Goal: Task Accomplishment & Management: Manage account settings

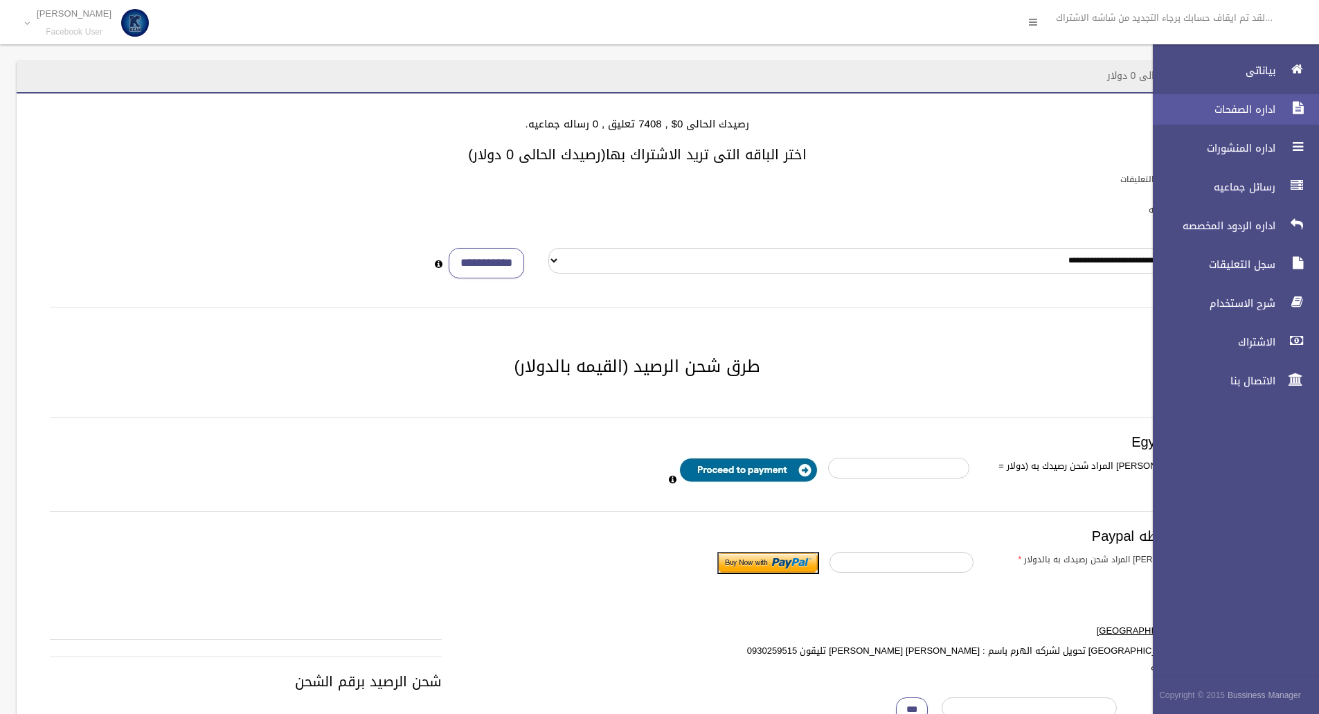
click at [1297, 118] on icon at bounding box center [1297, 108] width 12 height 28
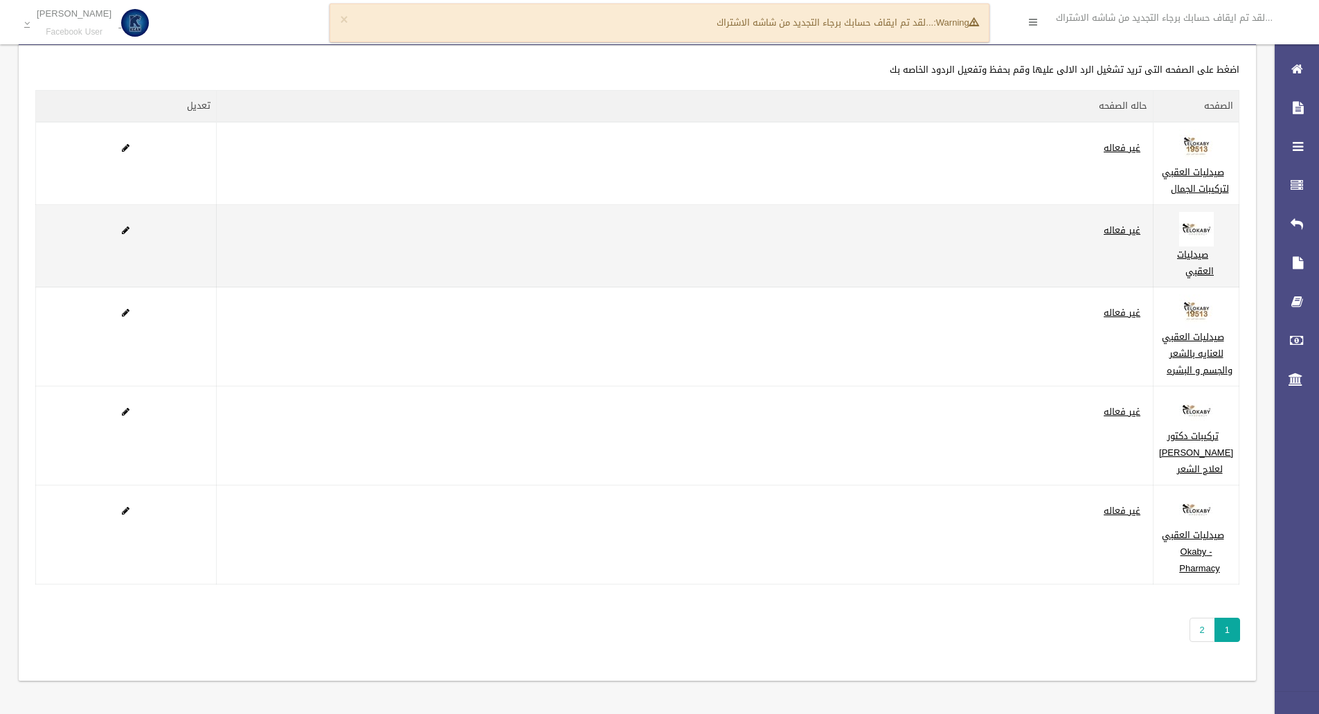
scroll to position [69, 0]
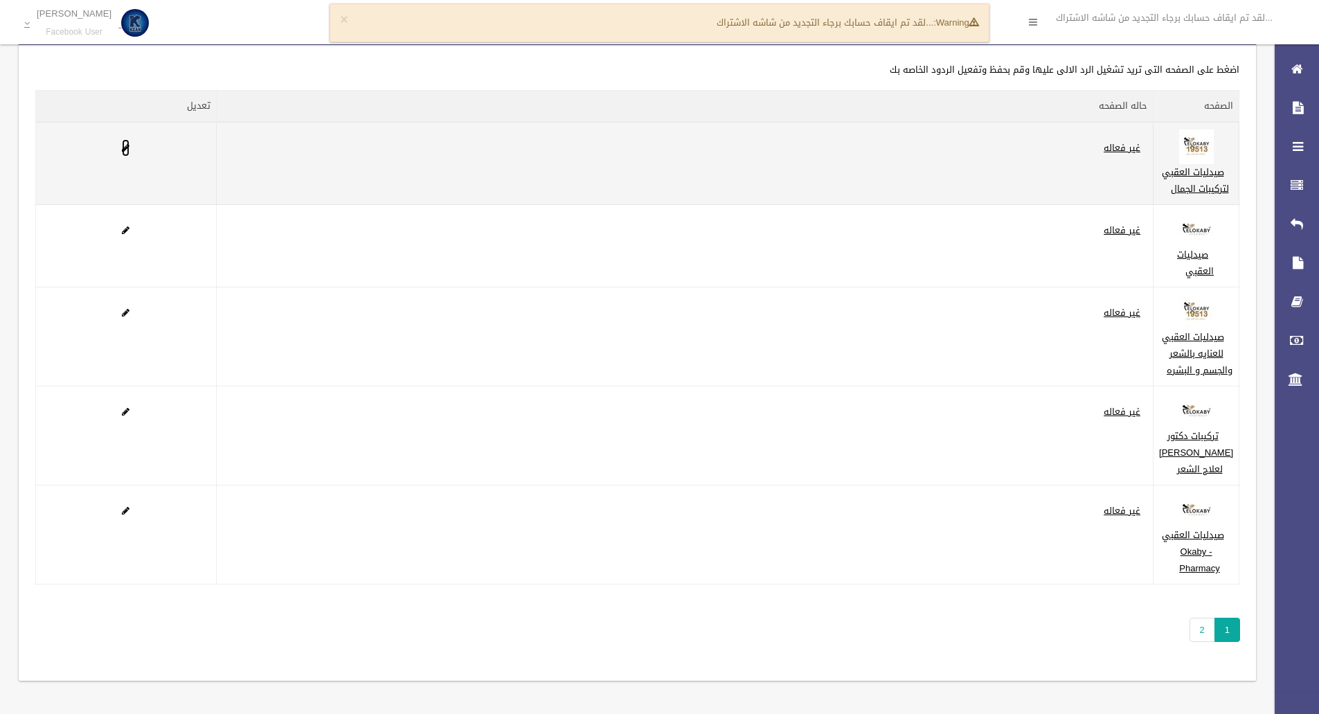
click at [128, 143] on span at bounding box center [126, 147] width 8 height 9
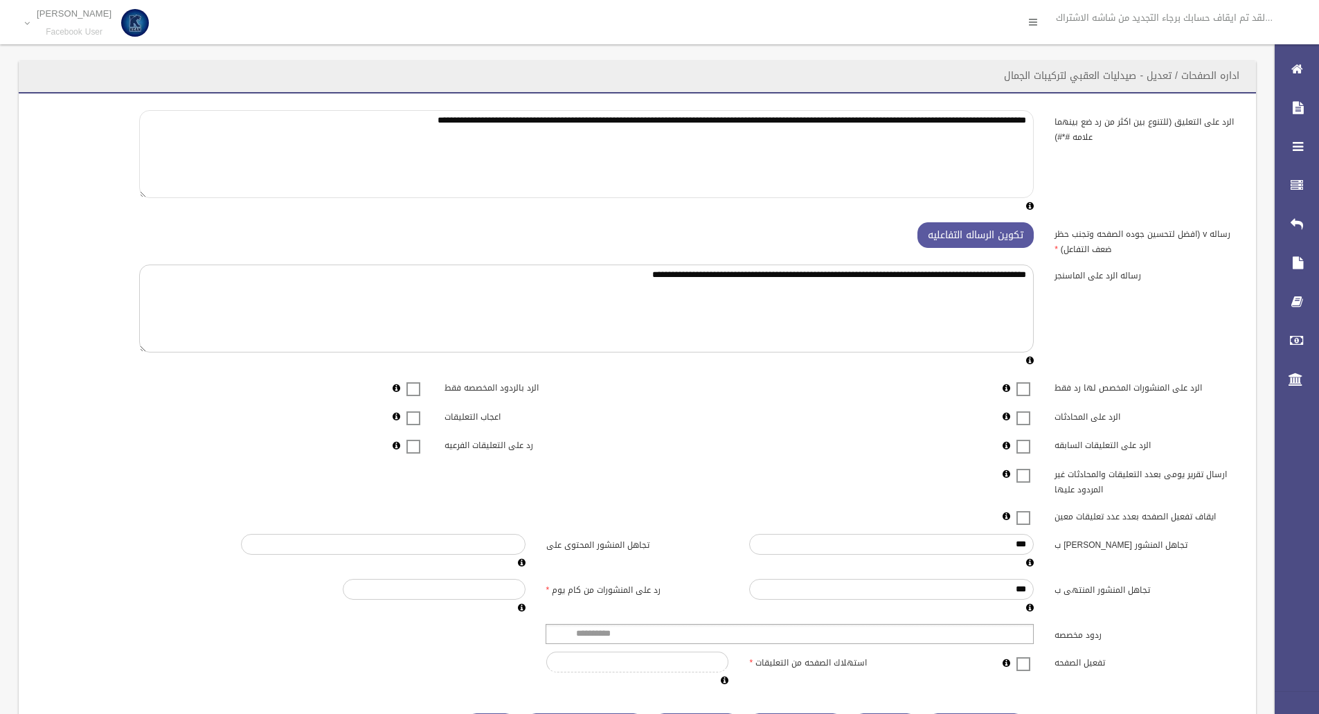
click at [977, 123] on textarea "**********" at bounding box center [586, 154] width 895 height 88
